Goal: Task Accomplishment & Management: Manage account settings

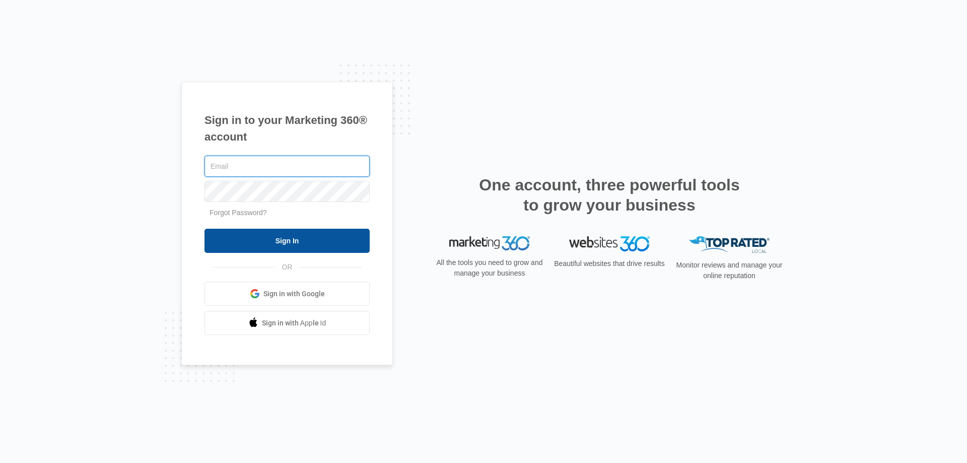
type input "[EMAIL_ADDRESS][DOMAIN_NAME]"
click at [272, 241] on input "Sign In" at bounding box center [286, 241] width 165 height 24
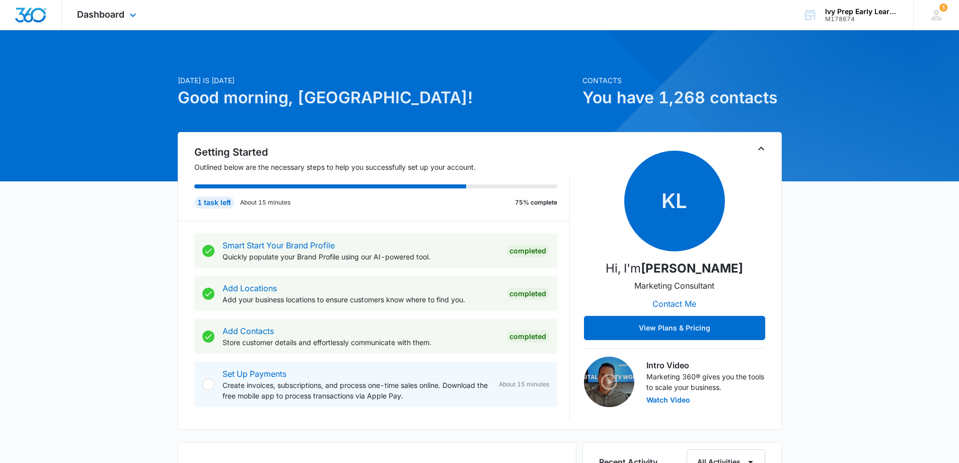
click at [108, 22] on div "Dashboard Apps Reputation Websites Forms CRM Email Social Content Ads Intellige…" at bounding box center [108, 15] width 92 height 30
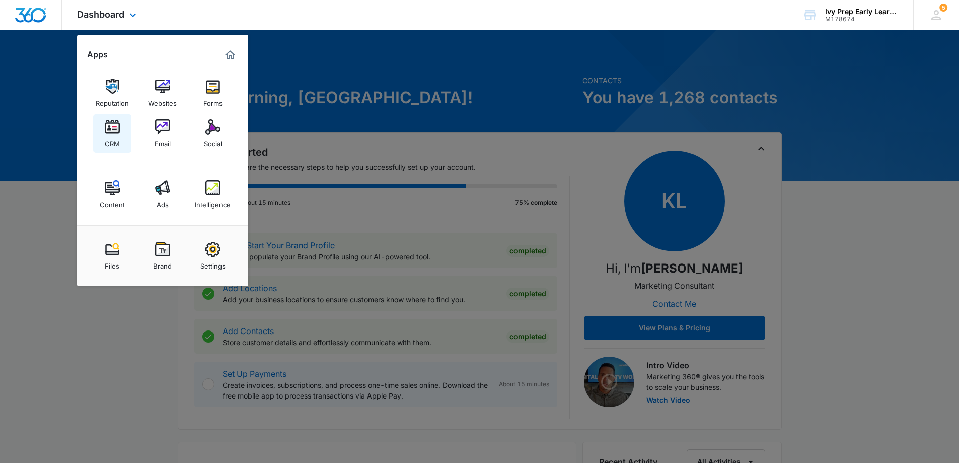
click at [117, 141] on div "CRM" at bounding box center [112, 140] width 15 height 13
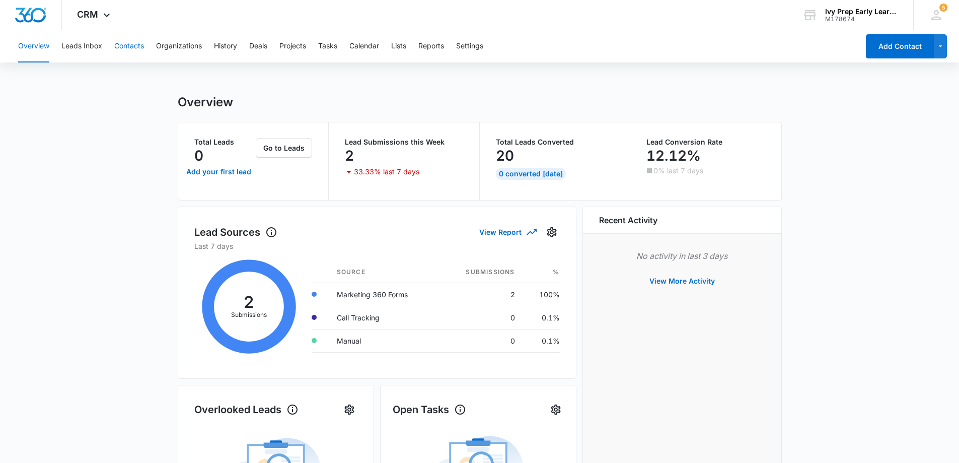
click at [119, 48] on button "Contacts" at bounding box center [129, 46] width 30 height 32
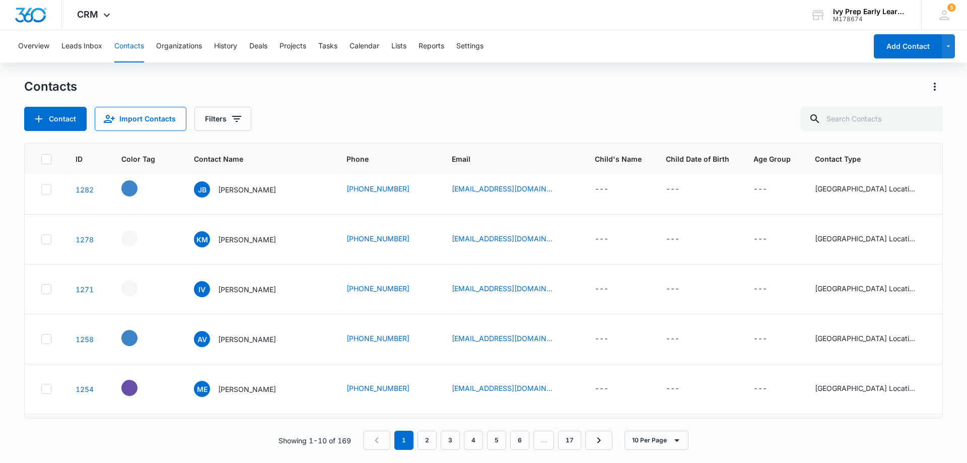
scroll to position [61, 0]
click at [240, 337] on p "[PERSON_NAME]" at bounding box center [247, 338] width 58 height 11
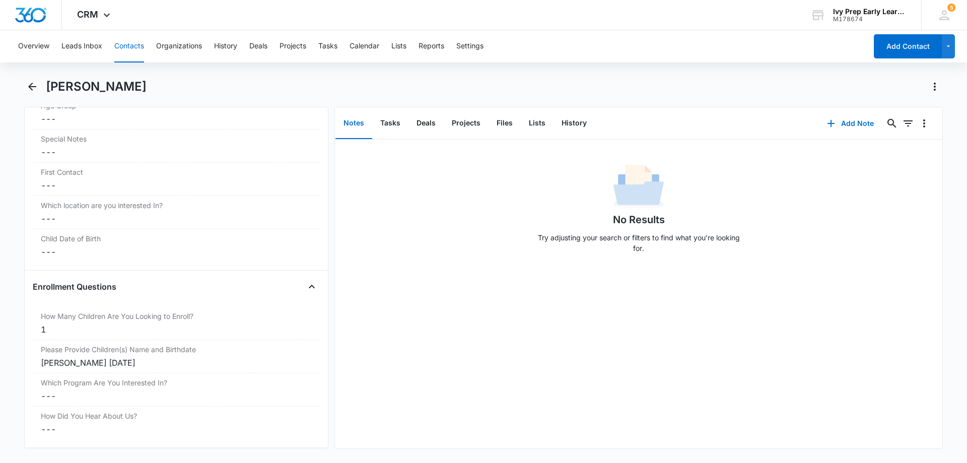
scroll to position [1007, 0]
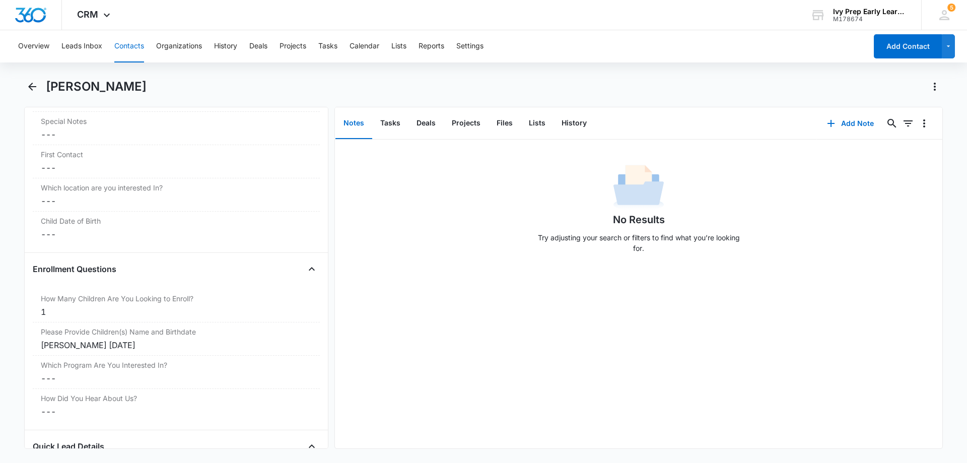
drag, startPoint x: 168, startPoint y: 82, endPoint x: 44, endPoint y: 85, distance: 124.4
click at [44, 85] on div "[PERSON_NAME]" at bounding box center [483, 93] width 919 height 28
copy h1 "[PERSON_NAME]"
click at [468, 269] on div "No Results Try adjusting your search or filters to find what you’re looking for." at bounding box center [638, 294] width 607 height 309
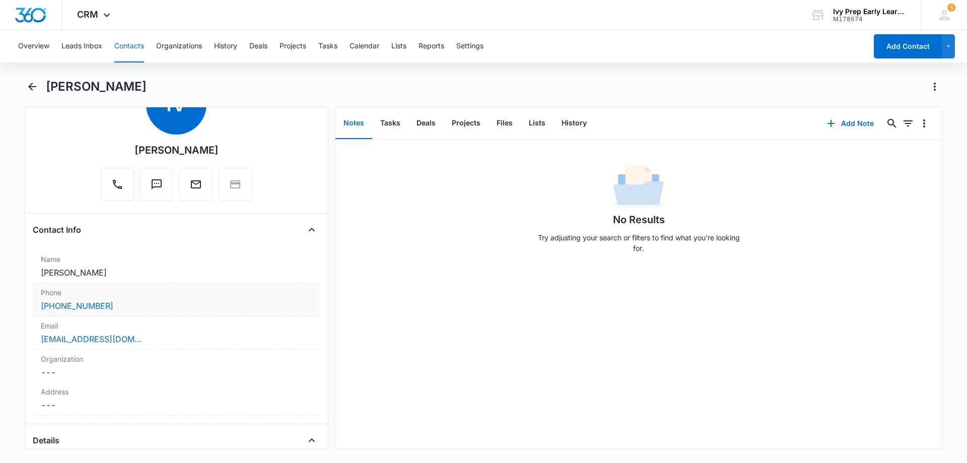
scroll to position [50, 0]
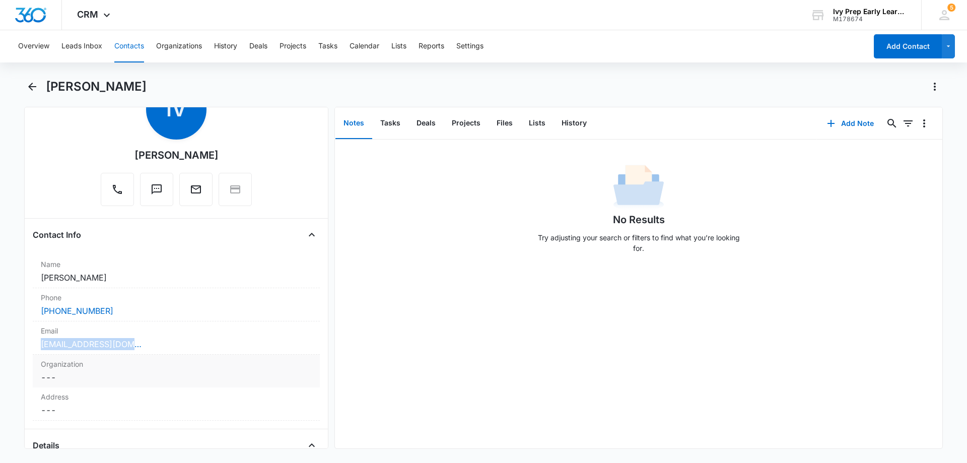
drag, startPoint x: 153, startPoint y: 343, endPoint x: 38, endPoint y: 347, distance: 114.4
click at [38, 347] on div "Email Cancel Save Changes [EMAIL_ADDRESS][DOMAIN_NAME]" at bounding box center [176, 337] width 287 height 33
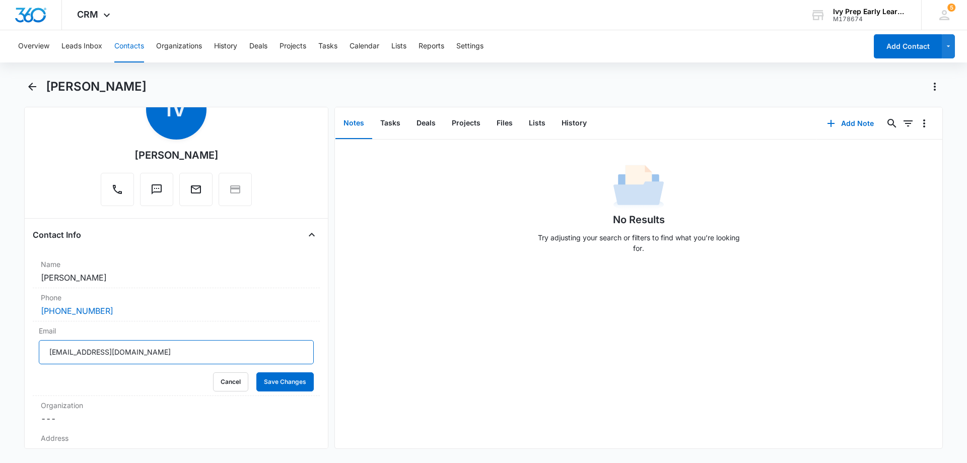
drag, startPoint x: 140, startPoint y: 349, endPoint x: 26, endPoint y: 356, distance: 113.6
click at [26, 356] on div "Remove IV [PERSON_NAME] Contact Info Name Cancel Save Changes [PERSON_NAME] Pho…" at bounding box center [176, 278] width 304 height 342
click at [288, 385] on button "Save Changes" at bounding box center [284, 381] width 57 height 19
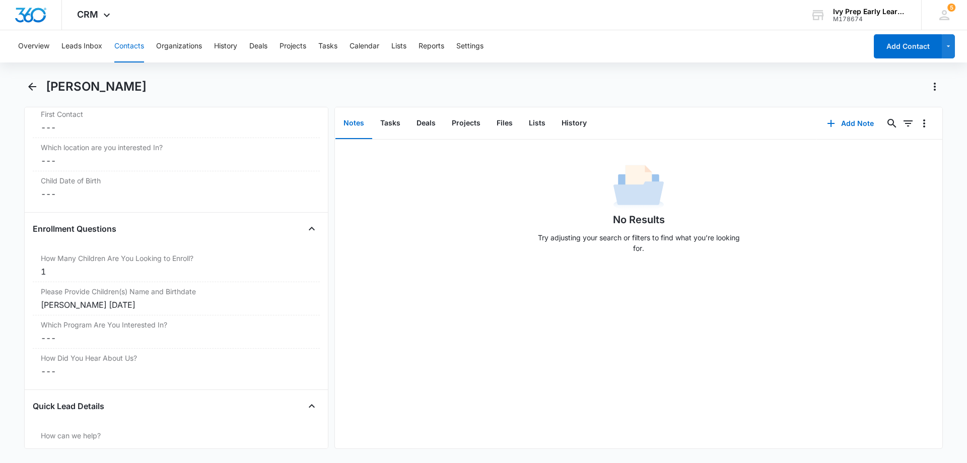
scroll to position [1058, 0]
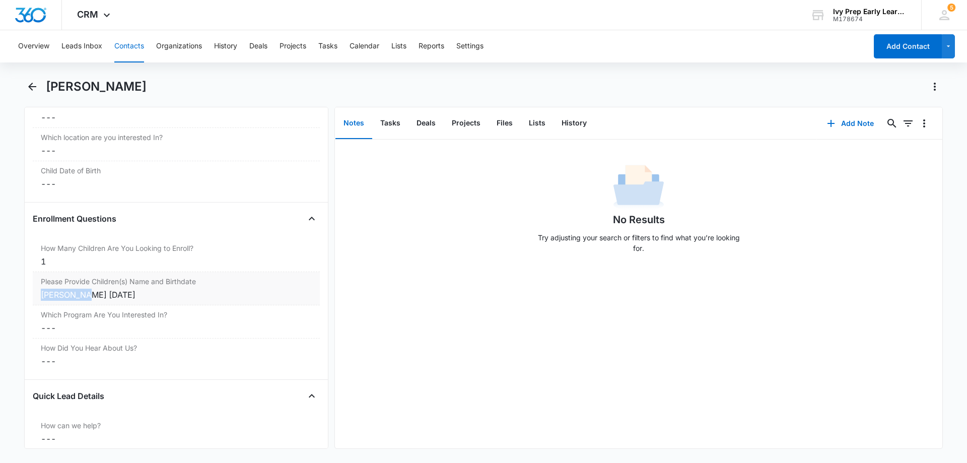
drag, startPoint x: 82, startPoint y: 293, endPoint x: 36, endPoint y: 296, distance: 45.9
click at [36, 296] on div "Please Provide Children(s) Name and Birthdate Cancel Save Changes [PERSON_NAME]…" at bounding box center [176, 288] width 287 height 33
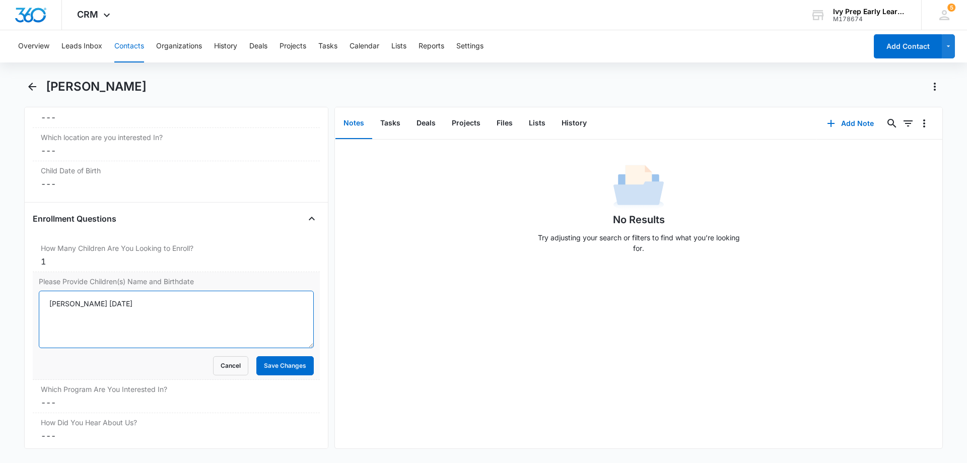
drag, startPoint x: 87, startPoint y: 302, endPoint x: 51, endPoint y: 305, distance: 36.4
click at [51, 305] on textarea "[PERSON_NAME] [DATE]" at bounding box center [176, 319] width 275 height 57
click at [280, 369] on button "Save Changes" at bounding box center [284, 365] width 57 height 19
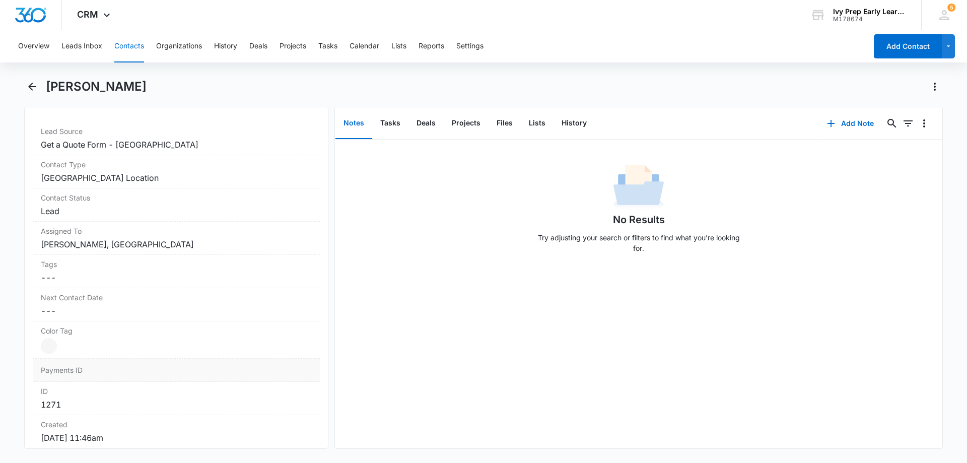
scroll to position [399, 0]
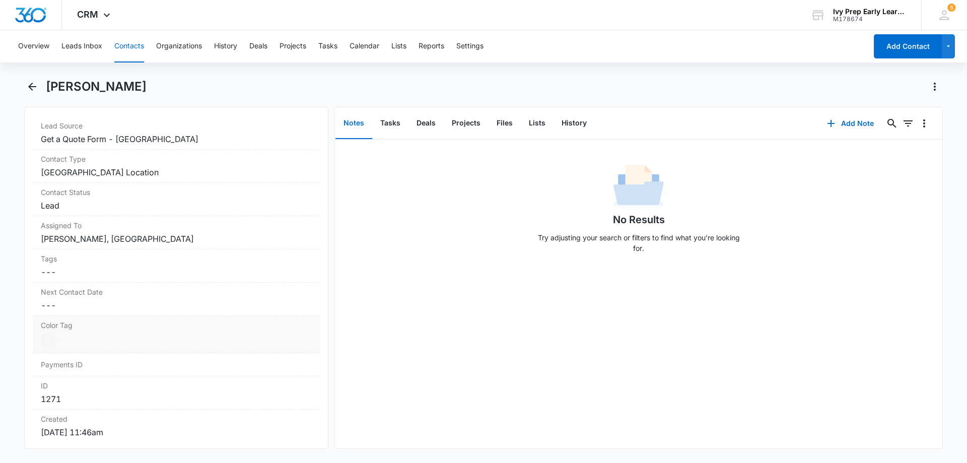
click at [47, 339] on div at bounding box center [49, 340] width 16 height 16
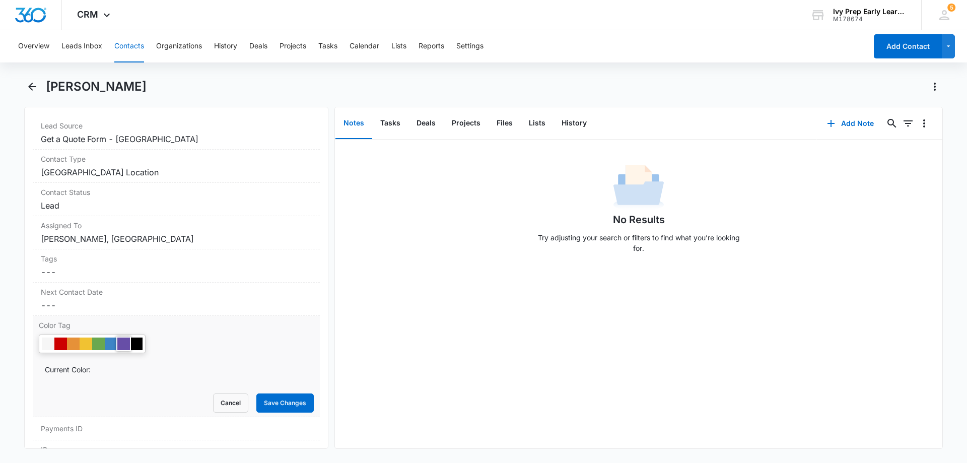
click at [128, 344] on div at bounding box center [123, 343] width 13 height 13
click at [292, 403] on button "Save Changes" at bounding box center [284, 402] width 57 height 19
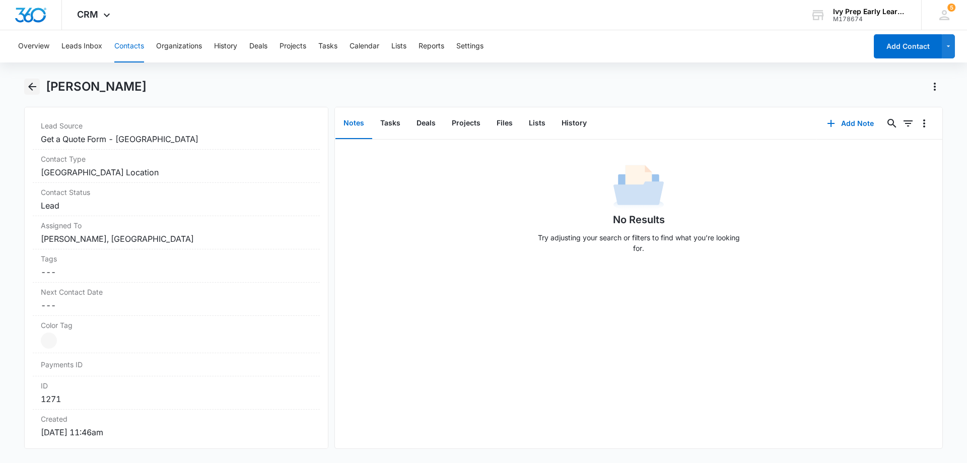
click at [36, 84] on icon "Back" at bounding box center [32, 87] width 12 height 12
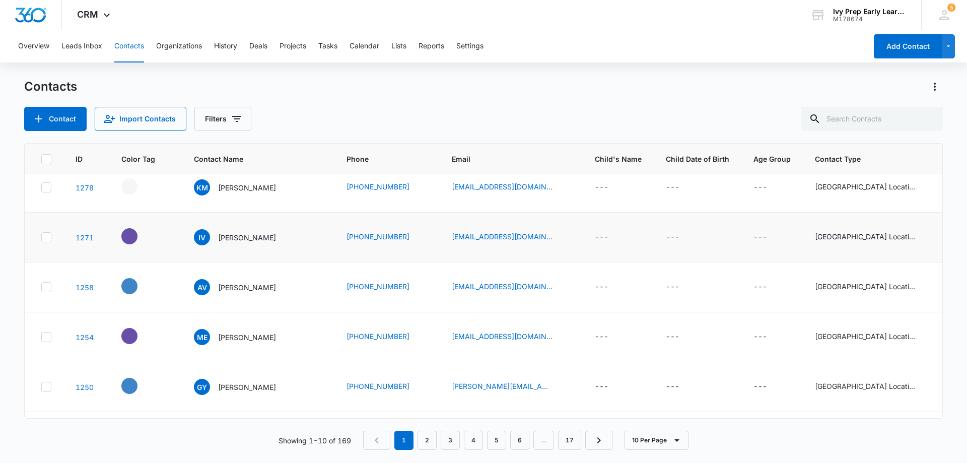
scroll to position [11, 0]
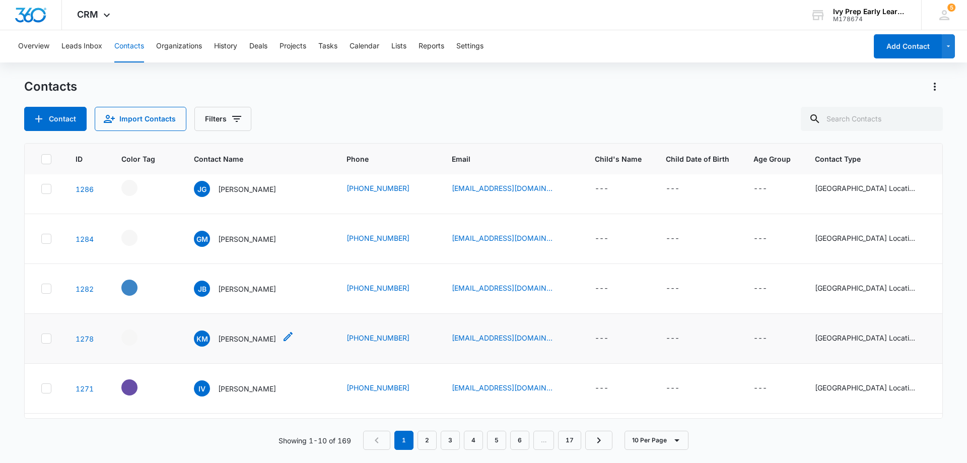
click at [241, 339] on p "[PERSON_NAME]" at bounding box center [247, 338] width 58 height 11
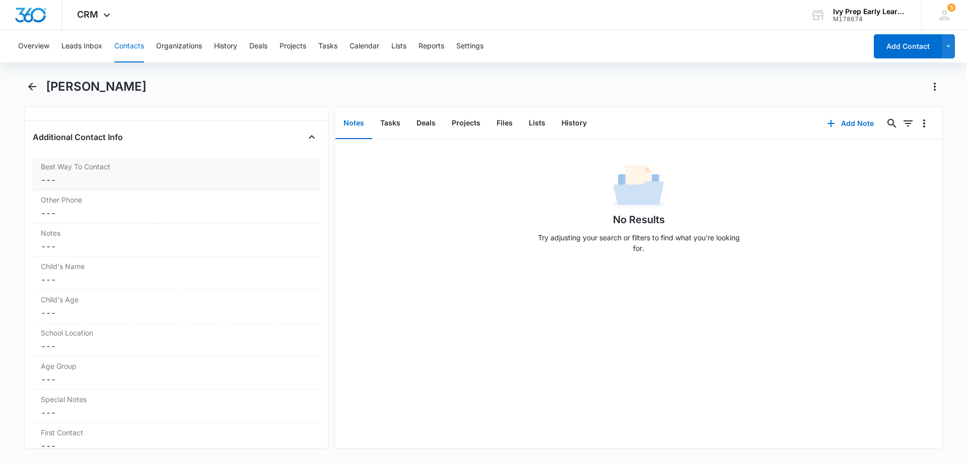
scroll to position [714, 0]
